Goal: Task Accomplishment & Management: Manage account settings

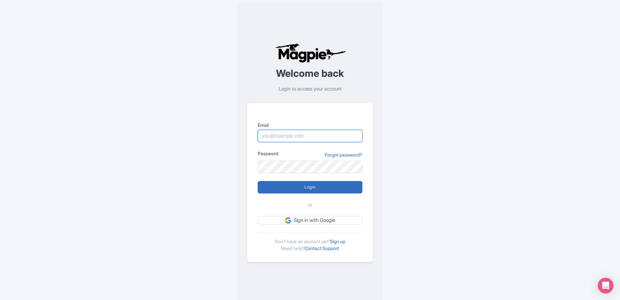
type input "info@tomis.tech"
drag, startPoint x: 304, startPoint y: 190, endPoint x: 310, endPoint y: 190, distance: 5.9
click at [304, 190] on input "Login" at bounding box center [310, 187] width 105 height 12
type input "Logging in..."
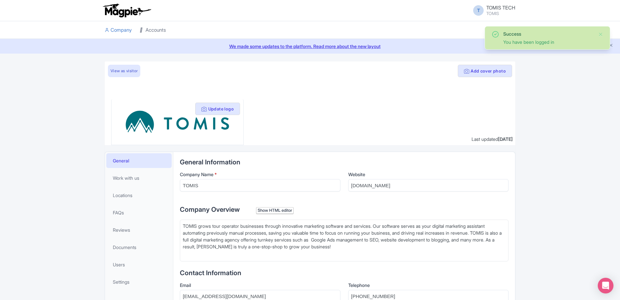
click at [158, 29] on link "Accounts" at bounding box center [153, 30] width 26 height 18
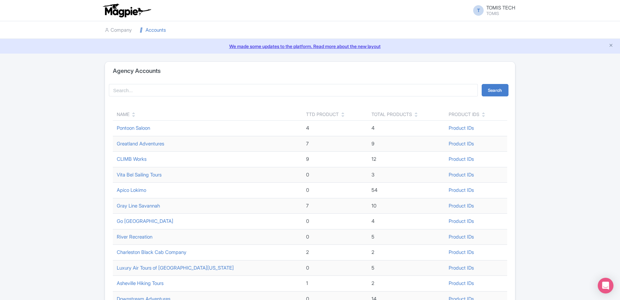
click at [131, 117] on div "Name" at bounding box center [208, 114] width 182 height 7
click at [132, 116] on div "Name" at bounding box center [208, 114] width 182 height 7
click at [134, 116] on icon at bounding box center [133, 116] width 3 height 5
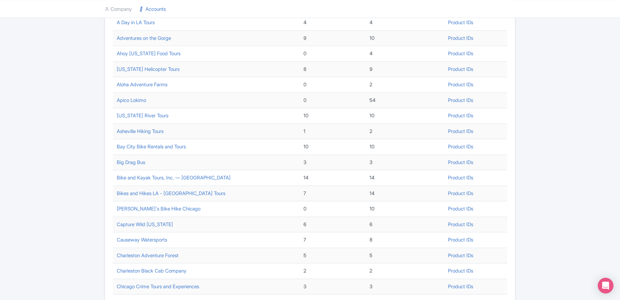
scroll to position [189, 0]
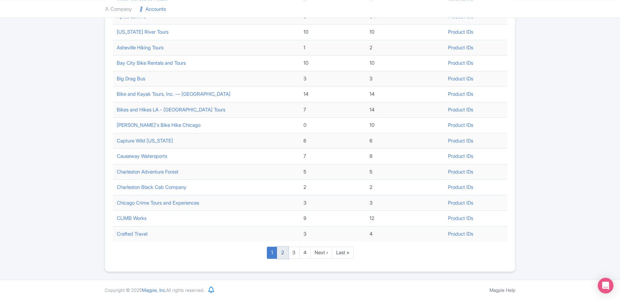
click at [284, 256] on link "2" at bounding box center [282, 253] width 11 height 12
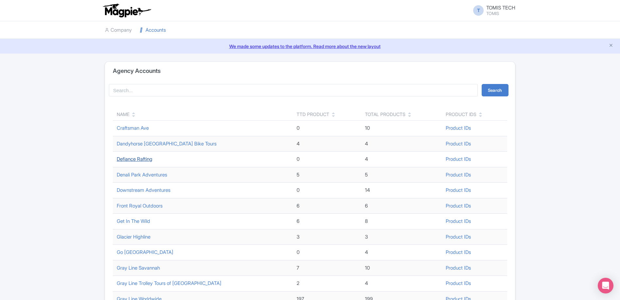
click at [131, 161] on link "Defiance Rafting" at bounding box center [135, 159] width 36 height 6
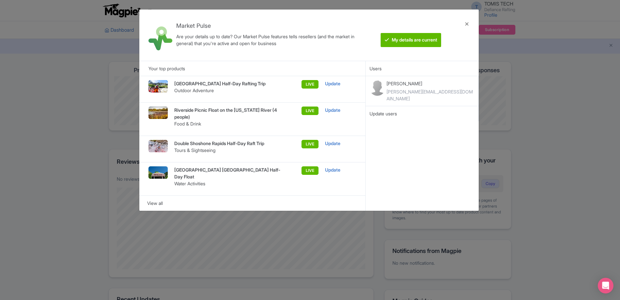
click at [68, 154] on div "Market Pulse Are your details up to date? Our Market Pulse features tells resel…" at bounding box center [310, 150] width 620 height 300
click at [468, 23] on div at bounding box center [467, 35] width 16 height 41
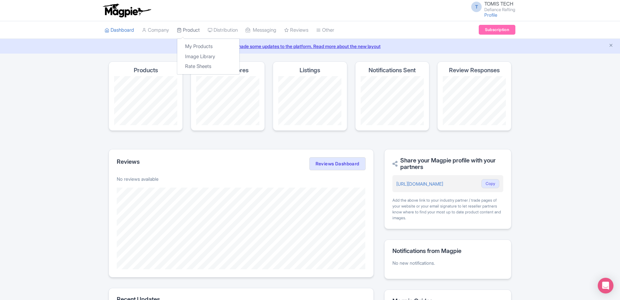
click at [188, 31] on link "Product" at bounding box center [188, 30] width 23 height 18
